Goal: Find specific page/section: Find specific page/section

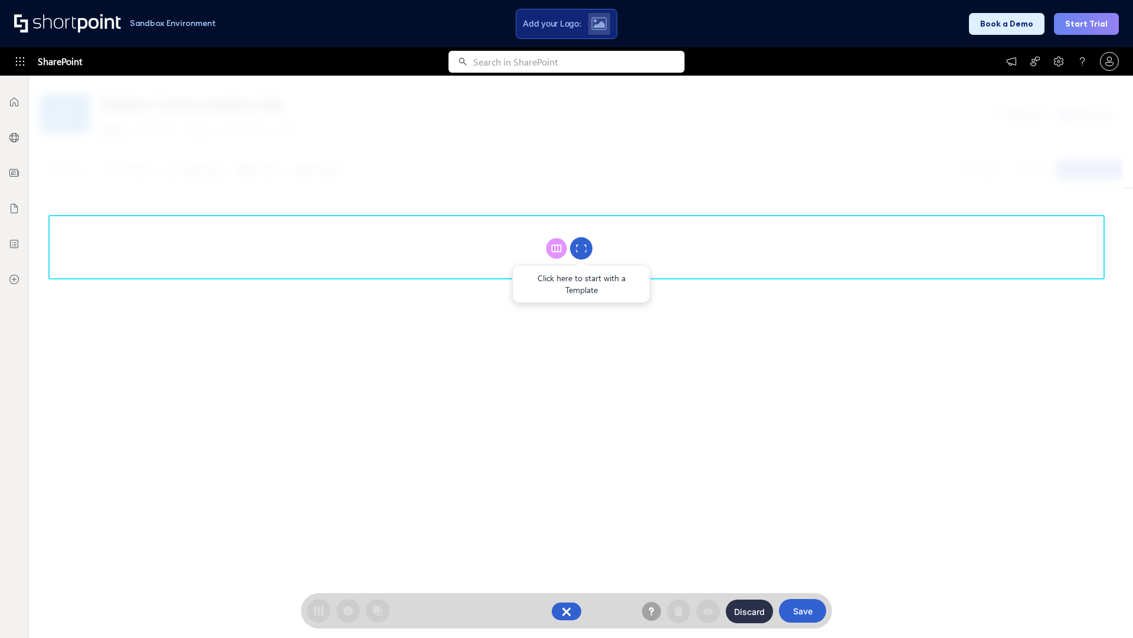
click at [581, 248] on circle at bounding box center [581, 248] width 22 height 22
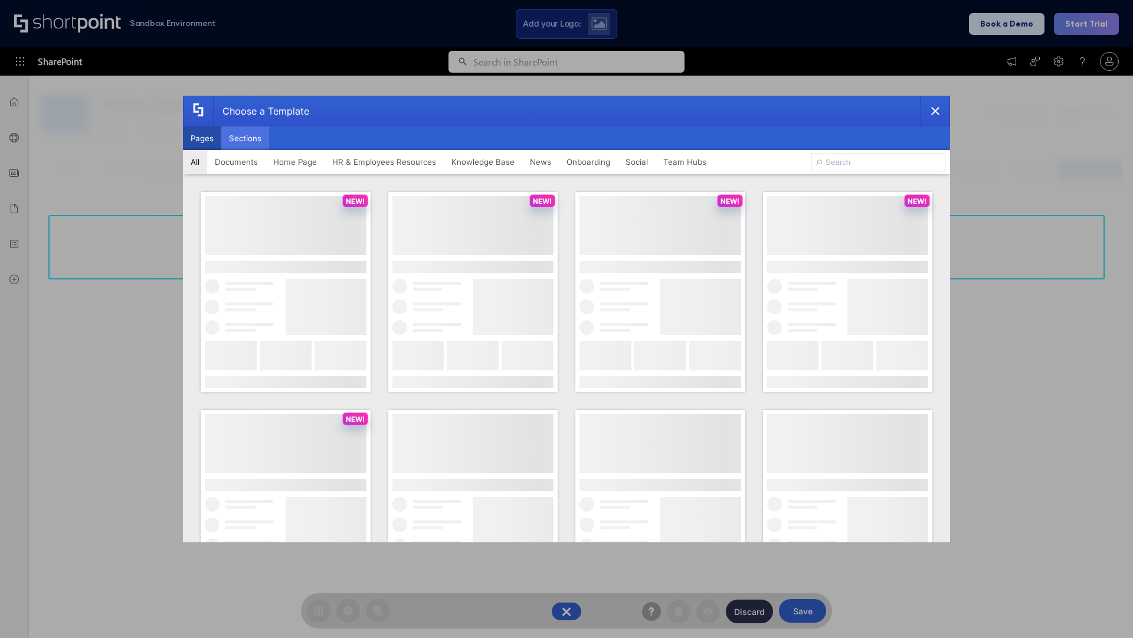
click at [245, 138] on button "Sections" at bounding box center [245, 138] width 48 height 24
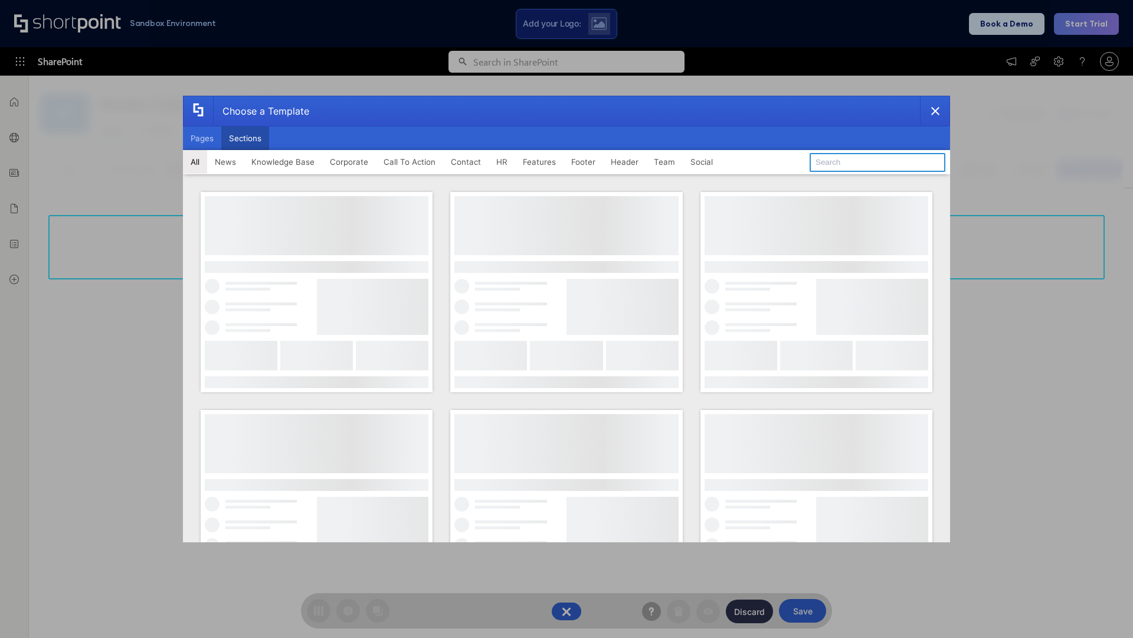
type input "Knowledge Base 3"
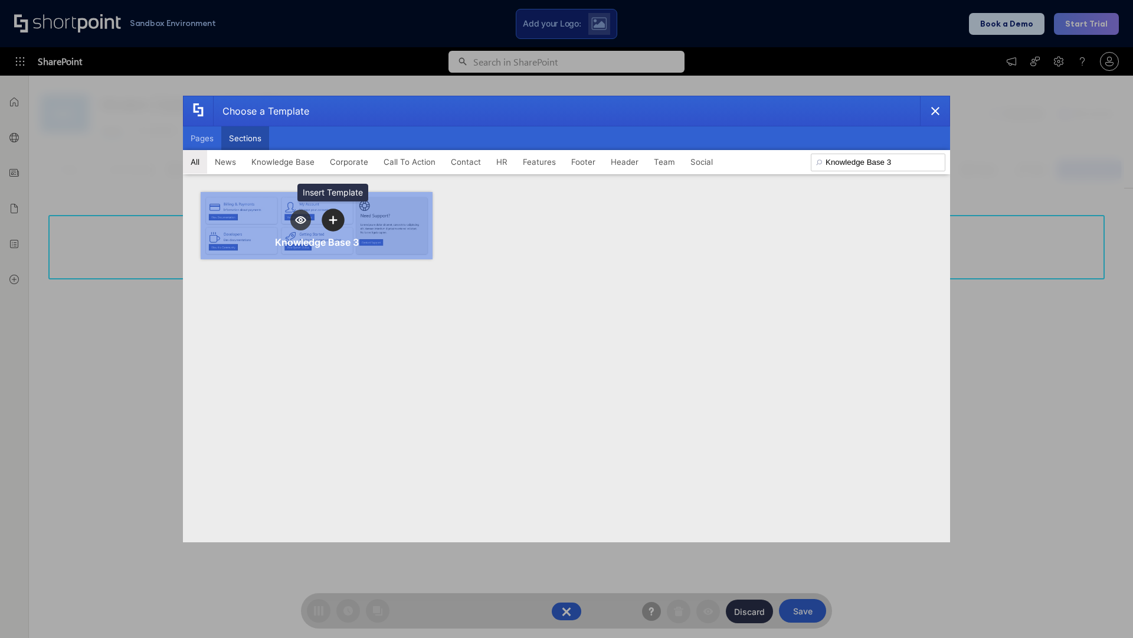
click at [333, 220] on icon "template selector" at bounding box center [333, 219] width 8 height 8
